Goal: Task Accomplishment & Management: Manage account settings

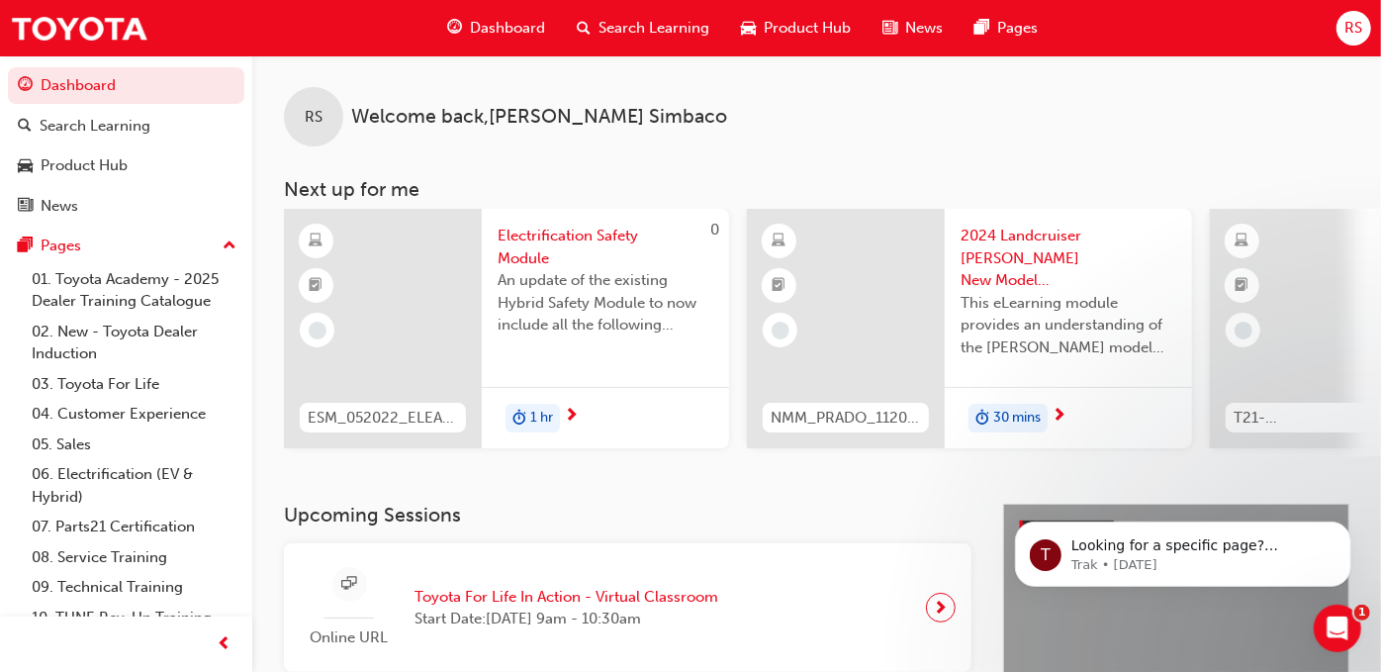
drag, startPoint x: 1133, startPoint y: 40, endPoint x: 1243, endPoint y: 8, distance: 114.3
click at [1133, 40] on div "Dashboard Search Learning Product Hub News Pages RS" at bounding box center [690, 28] width 1381 height 56
click at [1353, 21] on span "RS" at bounding box center [1353, 28] width 18 height 23
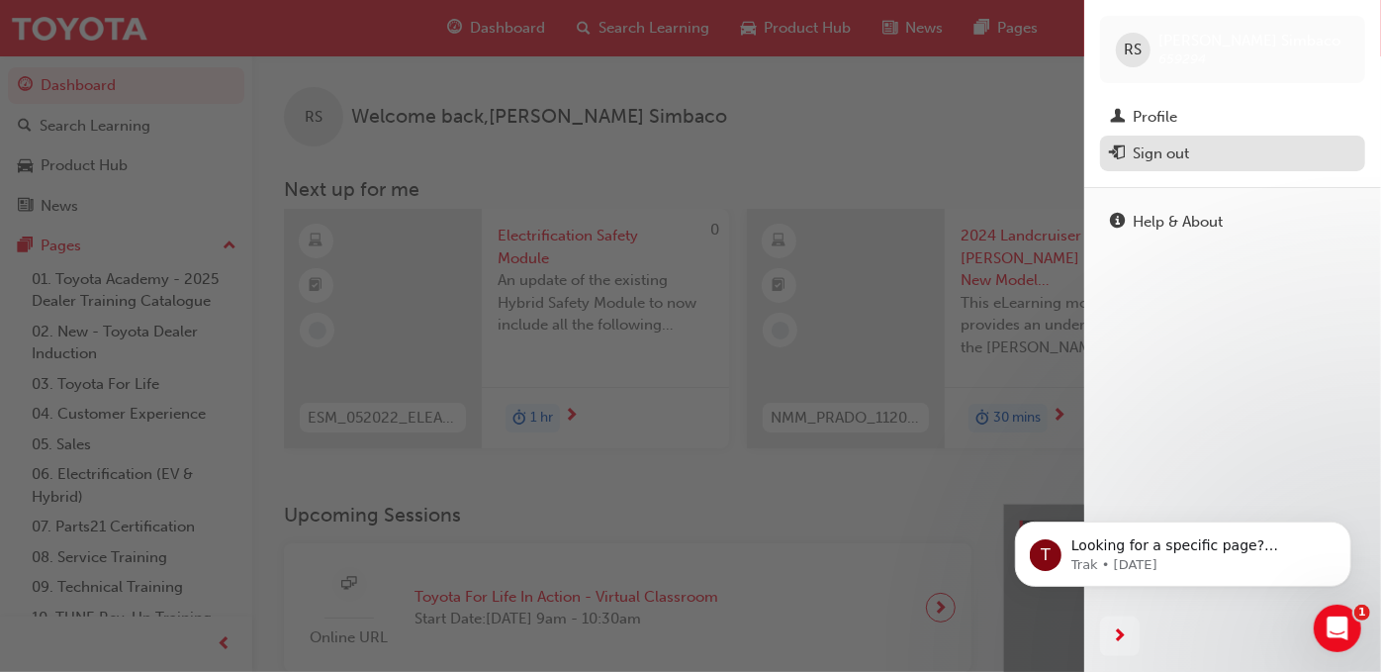
click at [1189, 145] on div "Sign out" at bounding box center [1232, 153] width 245 height 25
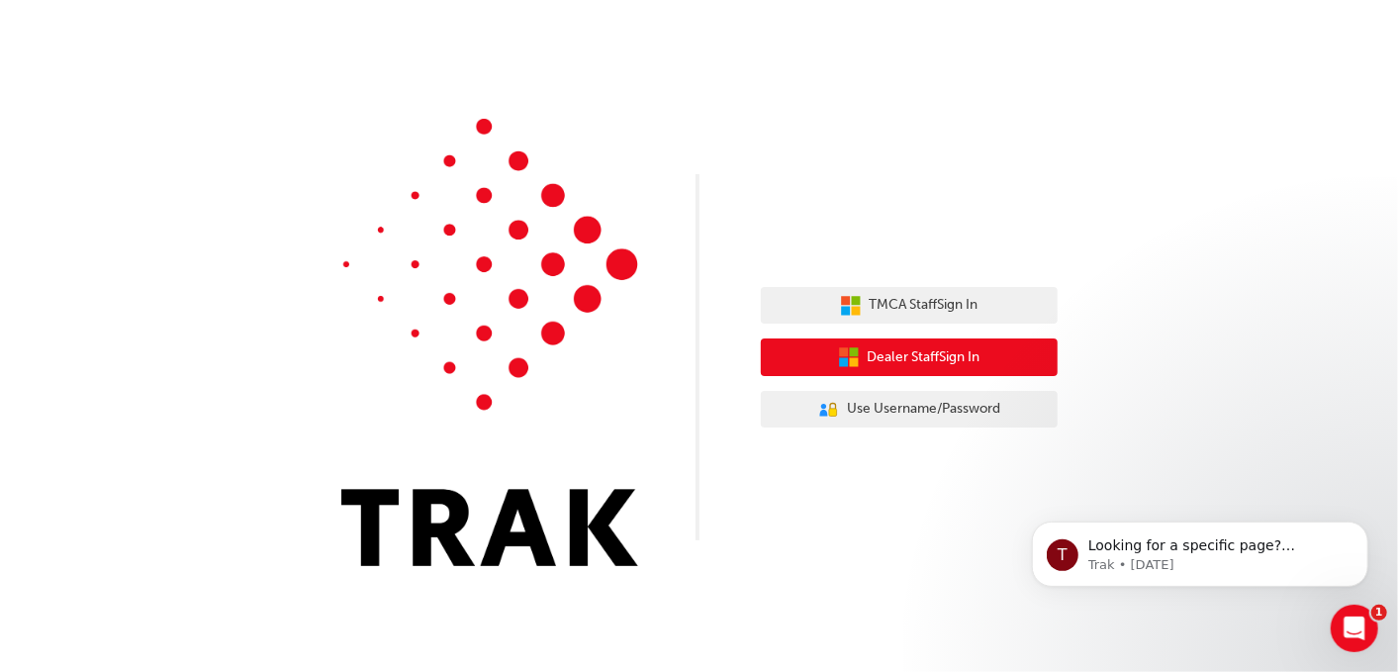
click at [928, 345] on button "Dealer Staff Sign In" at bounding box center [909, 357] width 297 height 38
